Goal: Answer question/provide support: Share knowledge or assist other users

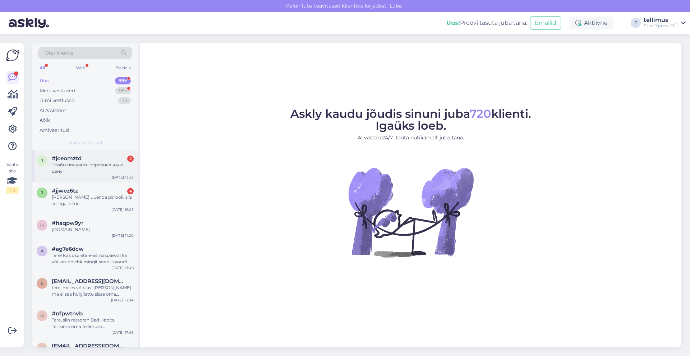
click at [102, 164] on div "Чтобы получить персональную цену" at bounding box center [93, 168] width 82 height 13
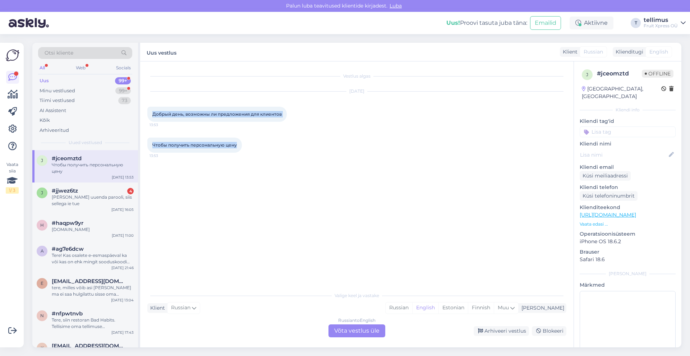
drag, startPoint x: 251, startPoint y: 151, endPoint x: 150, endPoint y: 106, distance: 110.4
click at [150, 106] on div "Vestlus algas [DATE] Добрый день, возможны ли предложения для клиентов 13:53 Чт…" at bounding box center [359, 175] width 425 height 213
copy div "Добрый день, возможны ли предложения для клиентов 13:53 Чтобы получить персонал…"
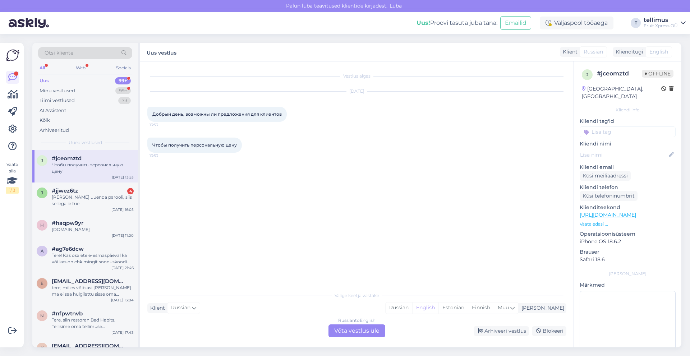
click at [354, 337] on div "Russian to English Võta vestlus üle" at bounding box center [356, 330] width 57 height 13
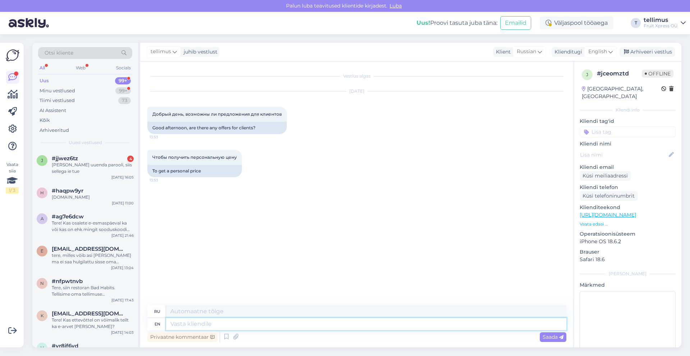
click at [210, 323] on textarea at bounding box center [366, 324] width 400 height 12
paste textarea "пожалуйста, обратитесь за персональными предложениями к своему менеджеру"
type textarea "пожалуйста, обратитесь за персональными предложениями к своему менеджеру"
type textarea "пожалуйста, обратитесь за персональными предложениями к его обращению"
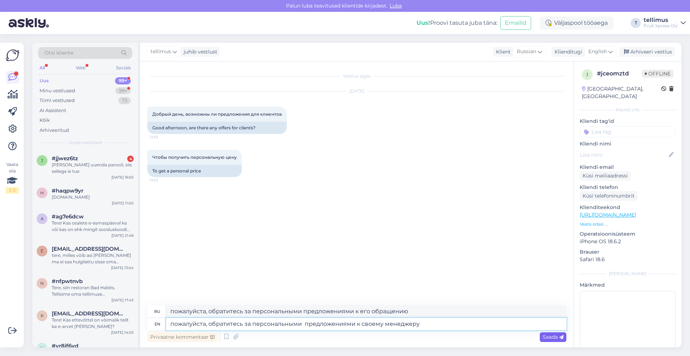
type textarea "пожалуйста, обратитесь за персональными предложениями к своему менеджеру"
click at [556, 339] on span "Saada" at bounding box center [553, 337] width 21 height 6
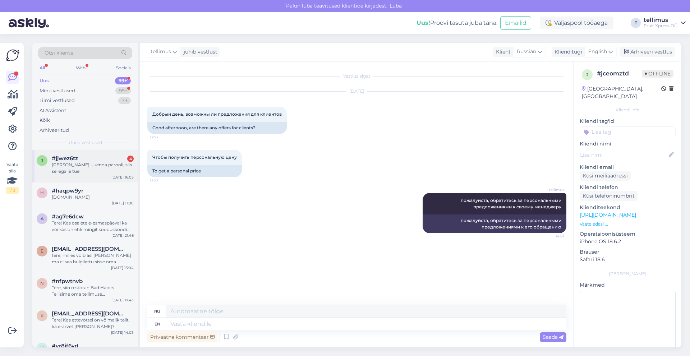
click at [93, 159] on div "#jjwez6tz 4" at bounding box center [93, 158] width 82 height 6
